Goal: Information Seeking & Learning: Find specific page/section

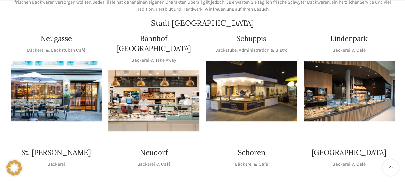
scroll to position [129, 0]
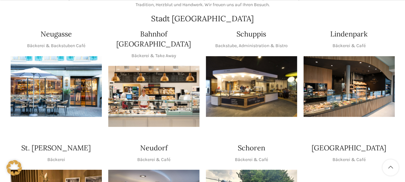
click at [259, 73] on img "1 / 1" at bounding box center [251, 86] width 91 height 61
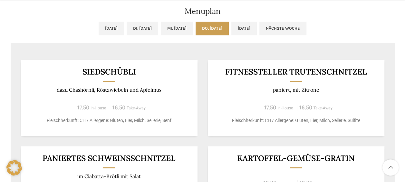
scroll to position [355, 0]
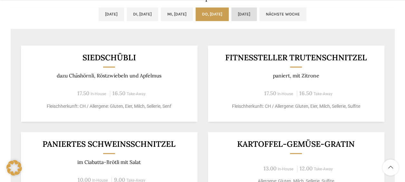
click at [257, 11] on link "[DATE]" at bounding box center [243, 14] width 25 height 14
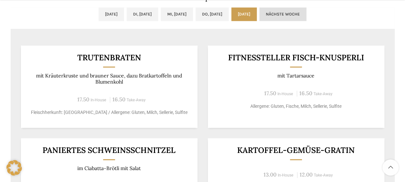
click at [307, 16] on link "Nächste Woche" at bounding box center [282, 14] width 47 height 14
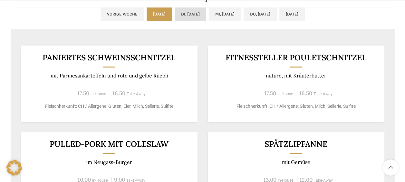
click at [175, 12] on link "Di, [DATE]" at bounding box center [191, 14] width 32 height 14
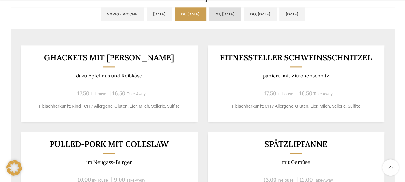
click at [213, 14] on link "Mi, [DATE]" at bounding box center [225, 14] width 32 height 14
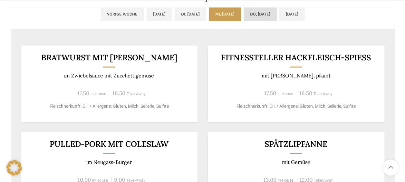
click at [255, 11] on link "Do, [DATE]" at bounding box center [260, 14] width 33 height 14
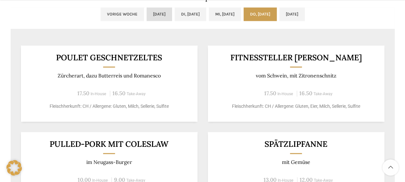
click at [147, 16] on link "[DATE]" at bounding box center [159, 14] width 25 height 14
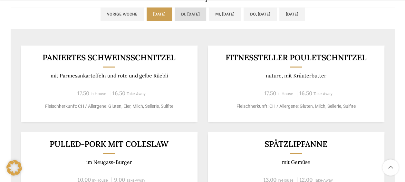
click at [175, 14] on link "Di, [DATE]" at bounding box center [191, 14] width 32 height 14
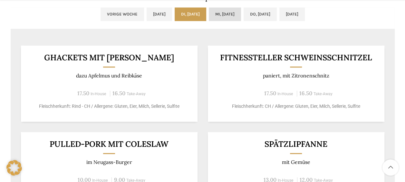
click at [209, 13] on link "Mi, [DATE]" at bounding box center [225, 14] width 32 height 14
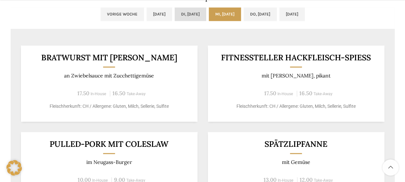
click at [182, 14] on link "Di, [DATE]" at bounding box center [191, 14] width 32 height 14
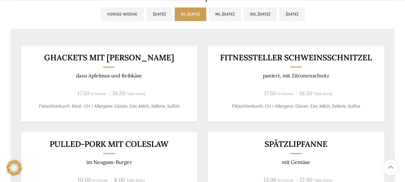
click at [247, 10] on ul "Vorige Woche [DATE] Di, [DATE] Mi, [DATE] Do, [DATE] [DATE]" at bounding box center [203, 17] width 384 height 21
click at [241, 12] on link "Mi, [DATE]" at bounding box center [225, 14] width 32 height 14
